Goal: Task Accomplishment & Management: Use online tool/utility

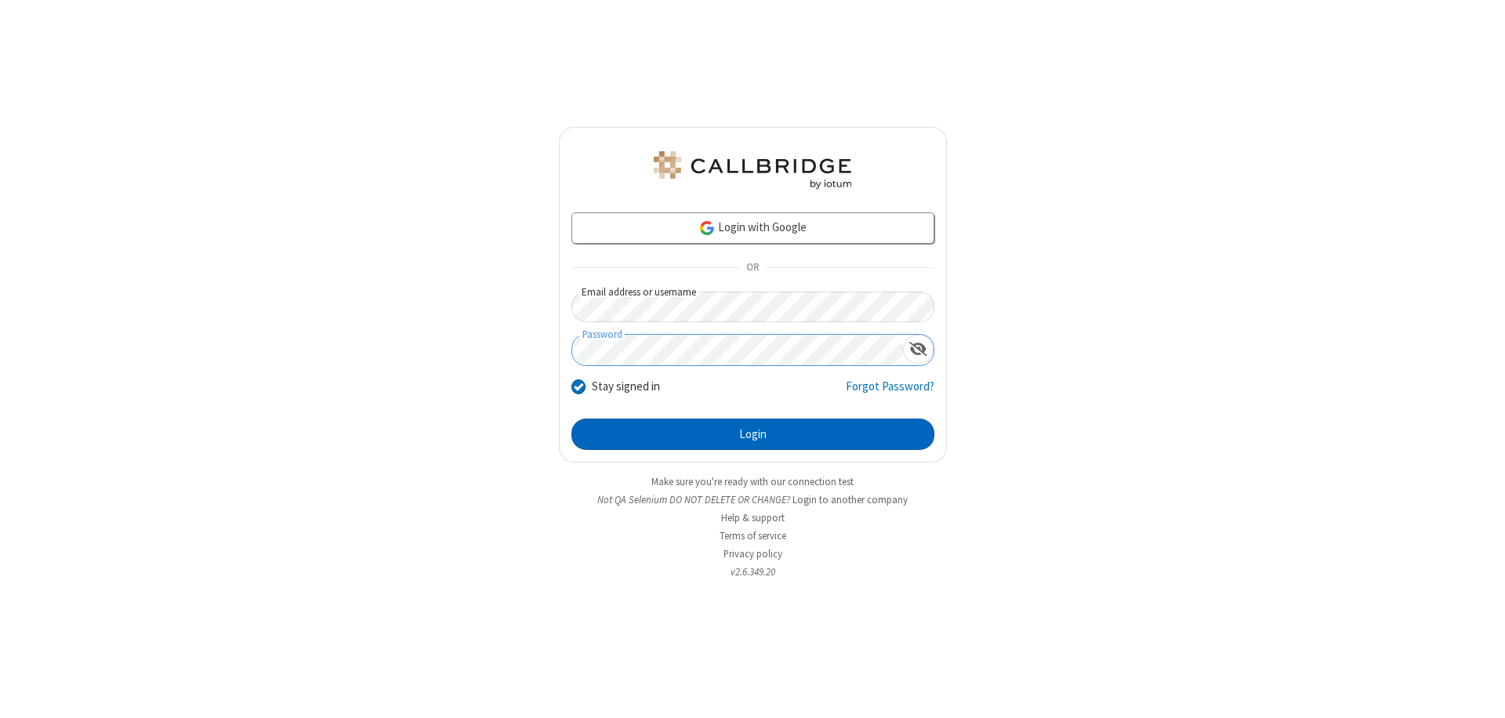
click at [753, 434] on button "Login" at bounding box center [752, 434] width 363 height 31
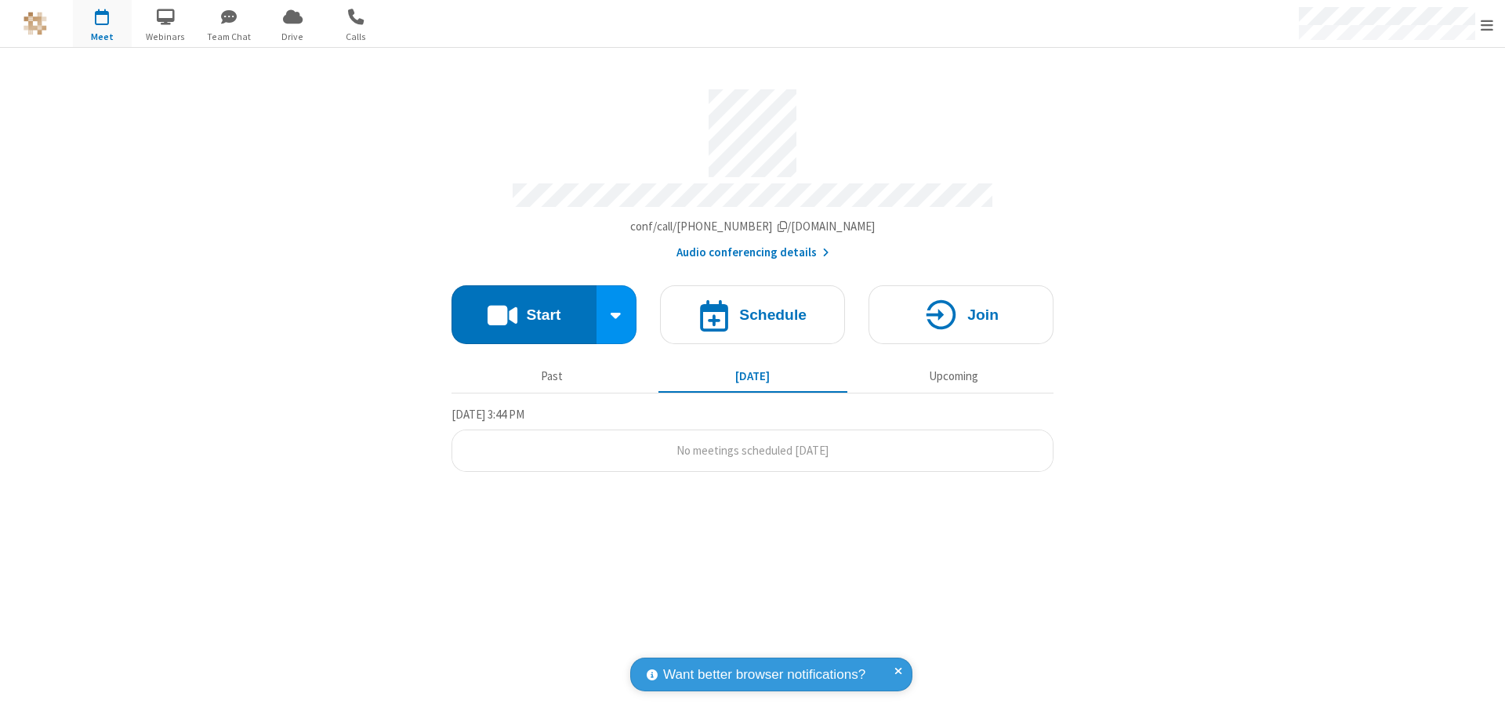
click at [524, 307] on button "Start" at bounding box center [524, 314] width 145 height 59
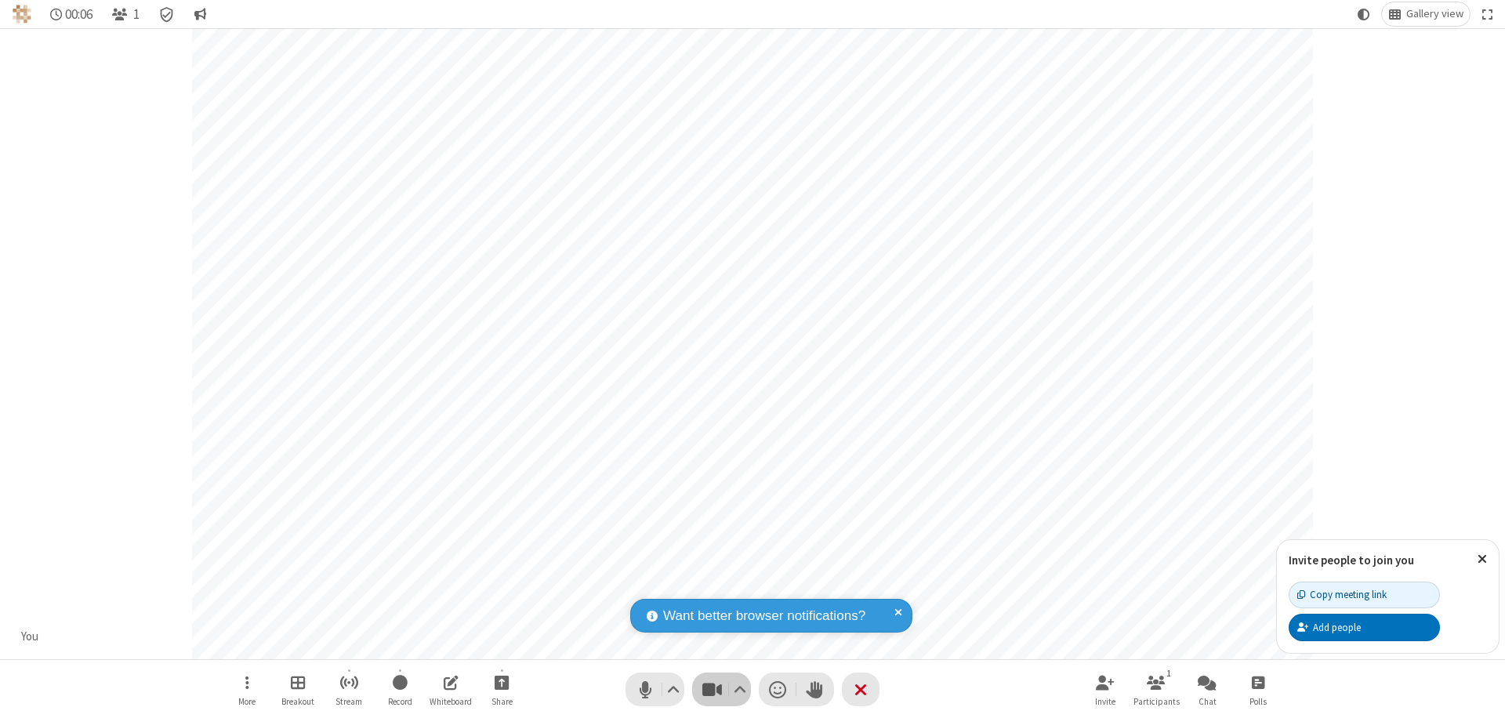
click at [712, 689] on span "Stop video (⌘+Shift+V)" at bounding box center [712, 689] width 24 height 23
click at [712, 689] on span "Start video (⌘+Shift+V)" at bounding box center [712, 689] width 24 height 23
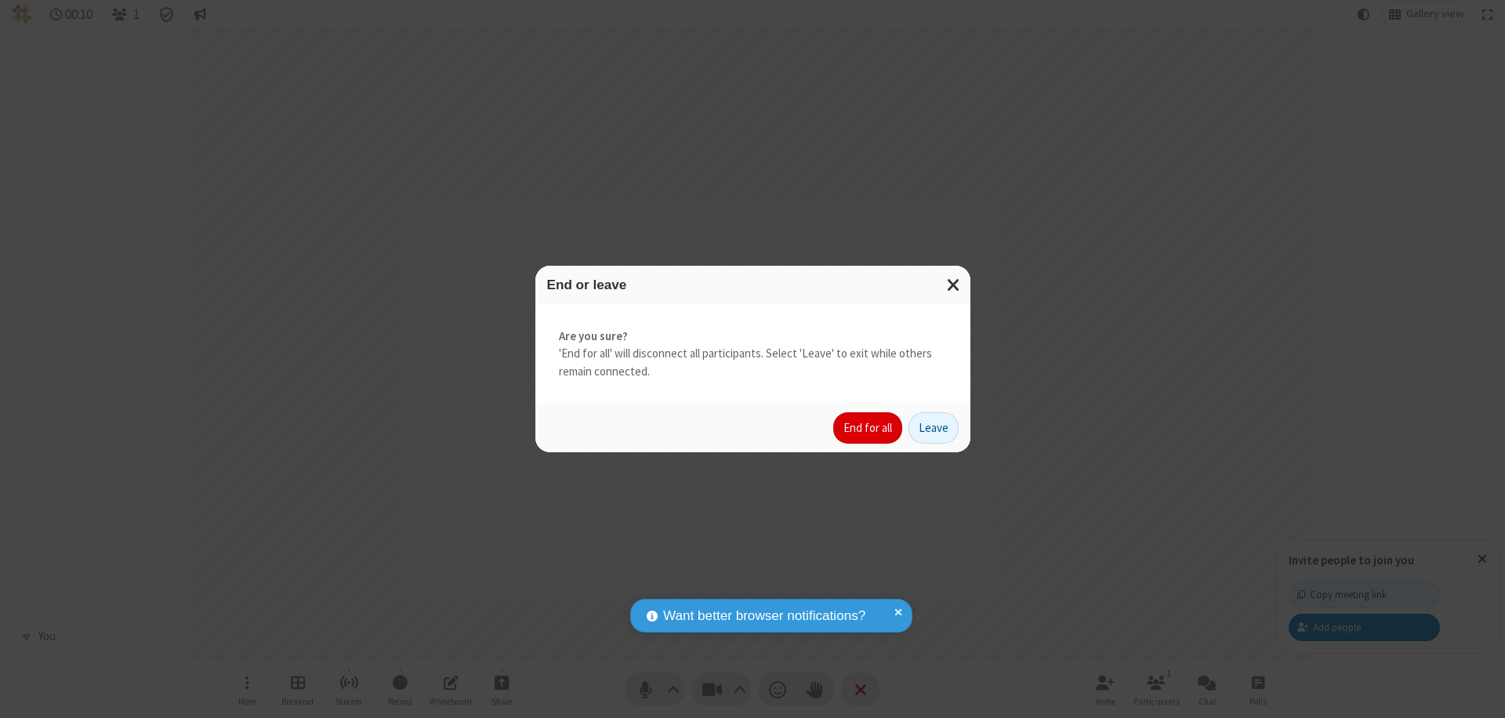
click at [869, 428] on button "End for all" at bounding box center [867, 427] width 69 height 31
